Goal: Obtain resource: Download file/media

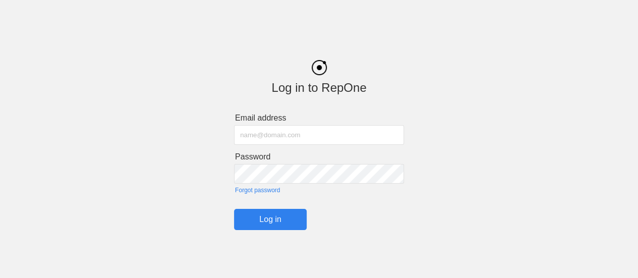
type input "[EMAIL_ADDRESS][DOMAIN_NAME]"
click at [264, 222] on input "Log in" at bounding box center [270, 219] width 73 height 21
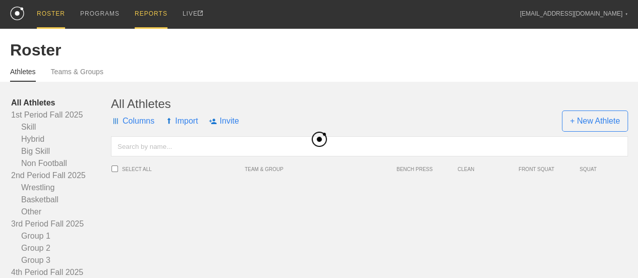
click at [143, 16] on div "REPORTS" at bounding box center [151, 14] width 33 height 29
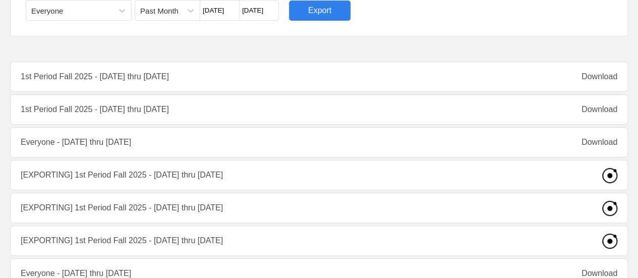
scroll to position [101, 0]
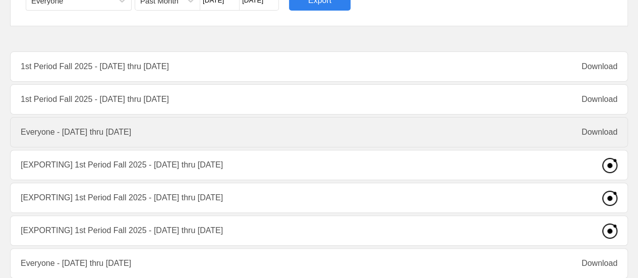
click at [205, 131] on div "Everyone - [DATE] thru [DATE] Download" at bounding box center [319, 132] width 618 height 30
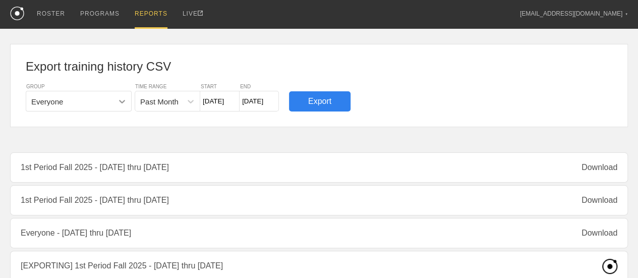
click at [120, 103] on icon at bounding box center [122, 101] width 10 height 10
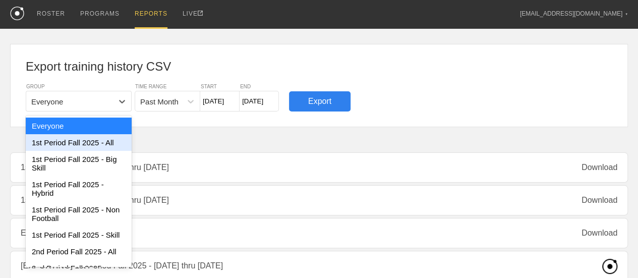
click at [104, 144] on div "1st Period Fall 2025 - All" at bounding box center [79, 142] width 106 height 17
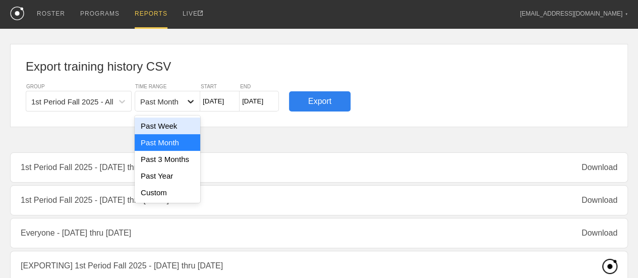
click at [188, 100] on icon at bounding box center [191, 102] width 6 height 4
click at [179, 127] on div "Past Week" at bounding box center [168, 125] width 66 height 17
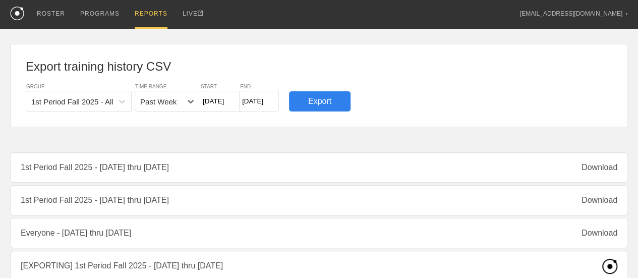
click at [232, 103] on input "[DATE]" at bounding box center [219, 101] width 39 height 21
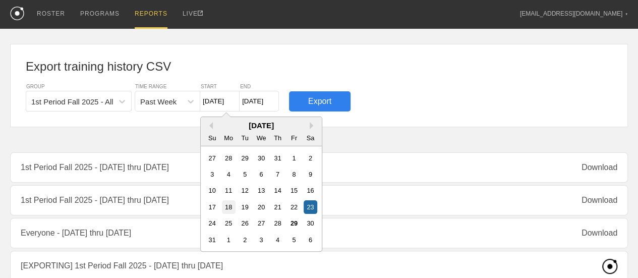
click at [229, 210] on div "18" at bounding box center [229, 207] width 14 height 14
type input "[DATE]"
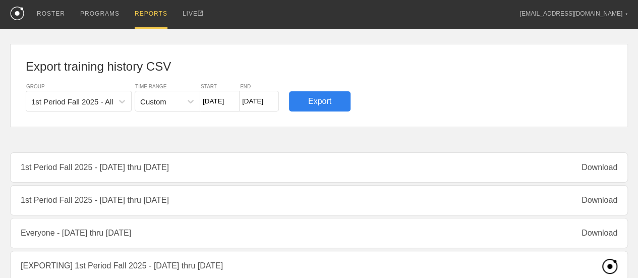
click at [259, 97] on input "[DATE]" at bounding box center [258, 101] width 39 height 21
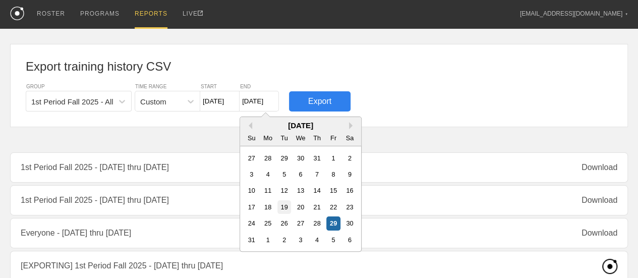
click at [282, 206] on div "19" at bounding box center [284, 207] width 14 height 14
type input "[DATE]"
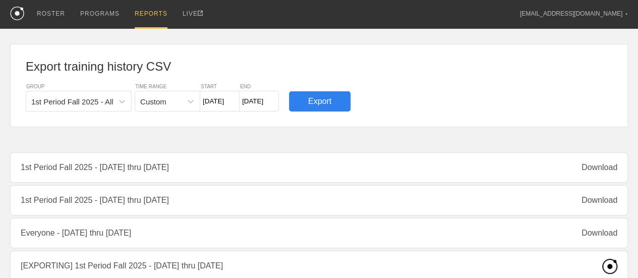
click at [306, 105] on div "Export" at bounding box center [320, 101] width 62 height 20
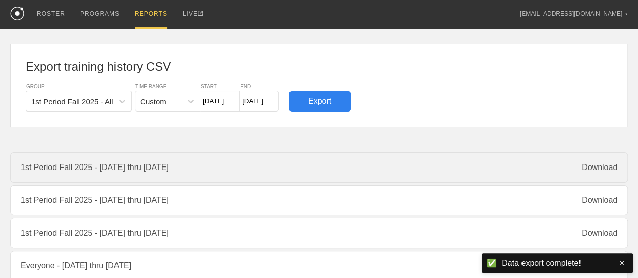
click at [282, 174] on div "1st Period Fall 2025 - [DATE] thru [DATE] Download" at bounding box center [319, 167] width 618 height 30
